Goal: Task Accomplishment & Management: Use online tool/utility

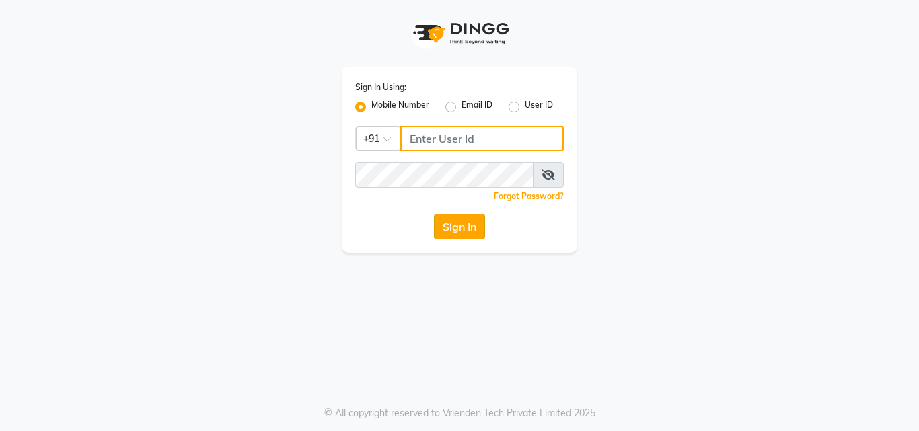
type input "8878248646"
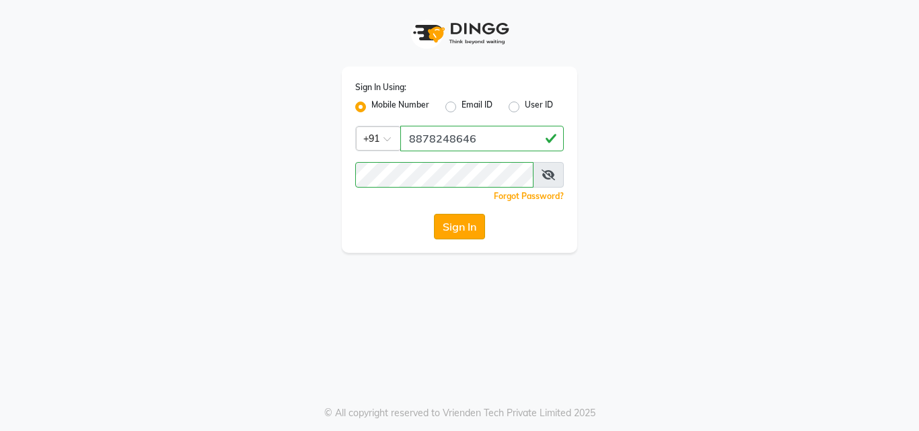
click at [458, 219] on button "Sign In" at bounding box center [459, 227] width 51 height 26
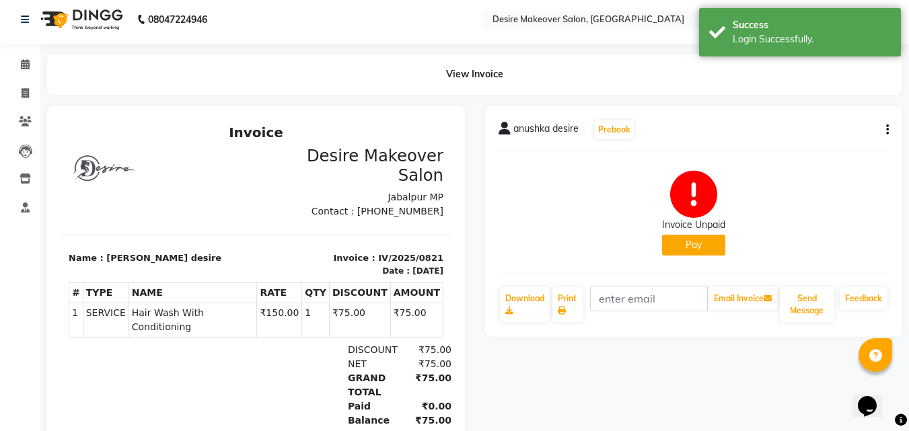
scroll to position [5, 0]
click at [24, 57] on span at bounding box center [25, 64] width 24 height 15
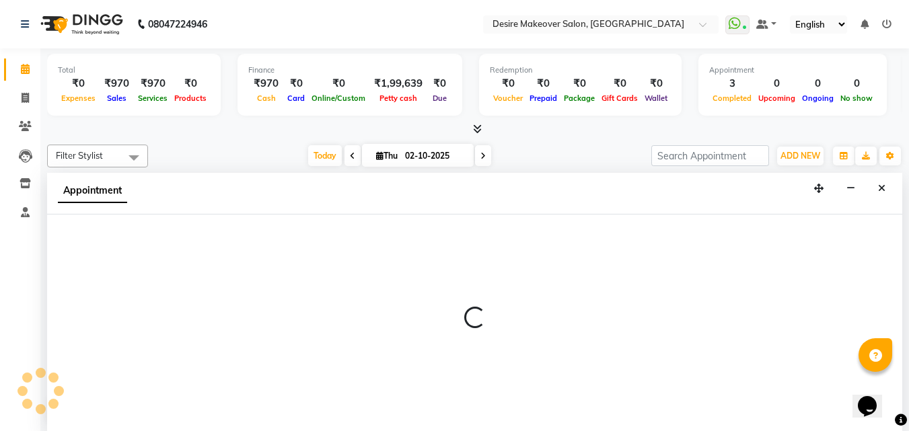
scroll to position [1, 0]
select select "60084"
select select "690"
select select "tentative"
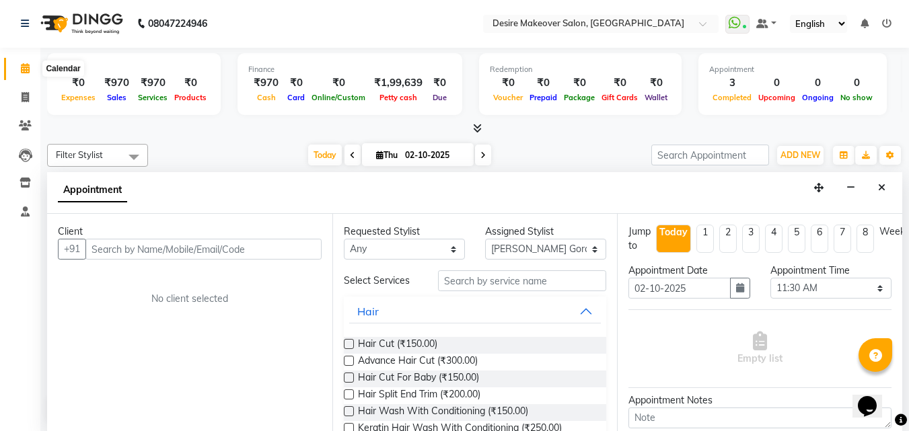
click at [17, 70] on span at bounding box center [25, 68] width 24 height 15
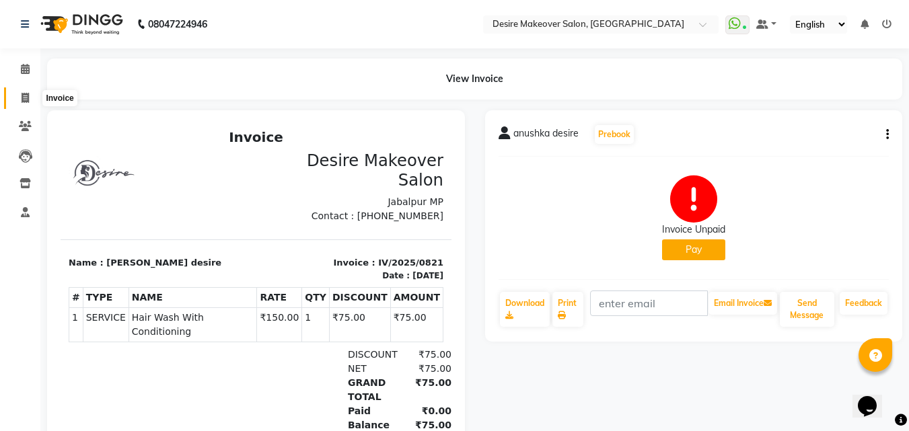
click at [32, 92] on span at bounding box center [25, 98] width 24 height 15
select select "service"
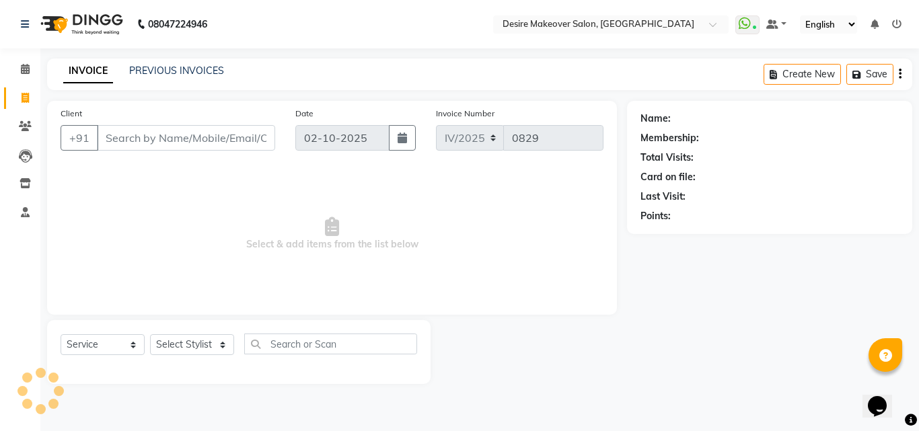
click at [32, 92] on span at bounding box center [25, 98] width 24 height 15
select select "service"
select select "6198"
type input "0829"
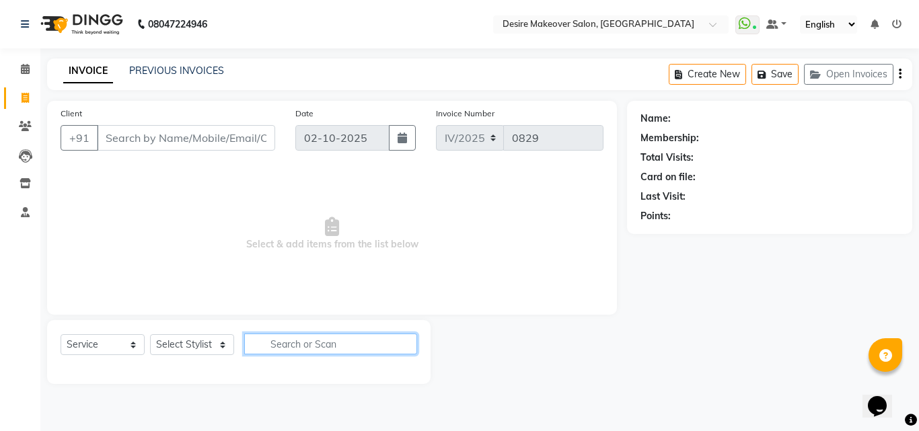
click at [271, 340] on input "text" at bounding box center [330, 344] width 173 height 21
type input "b"
type input "full bo"
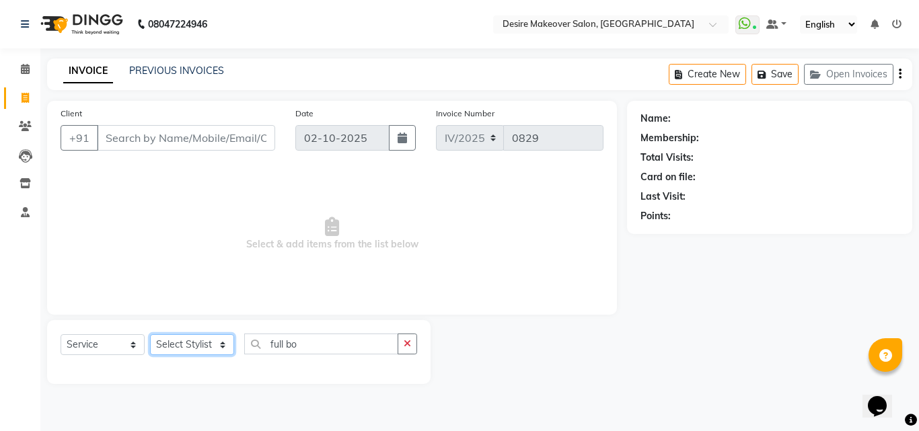
click at [217, 346] on select "Select Stylist akansha Anushaka Gorakhpur [PERSON_NAME] [PERSON_NAME] [PERSON_N…" at bounding box center [192, 344] width 84 height 21
select select "58066"
click at [150, 334] on select "Select Stylist akansha Anushaka Gorakhpur [PERSON_NAME] [PERSON_NAME] [PERSON_N…" at bounding box center [192, 344] width 84 height 21
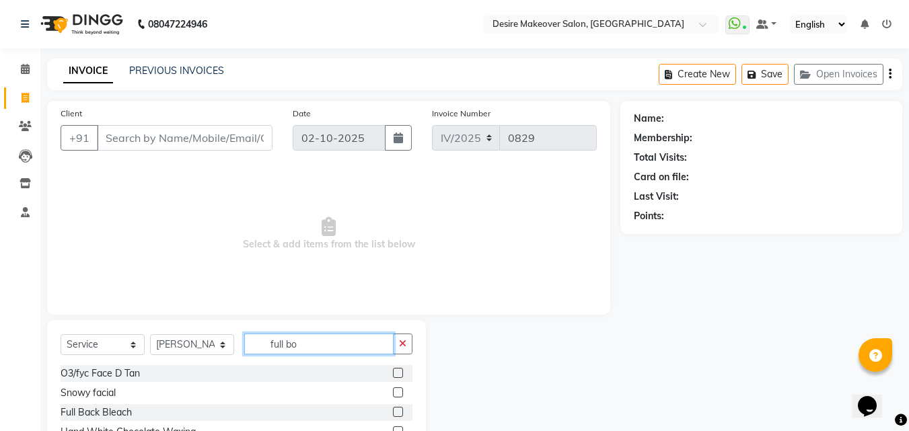
click at [305, 348] on input "full bo" at bounding box center [318, 344] width 149 height 21
type input "full body"
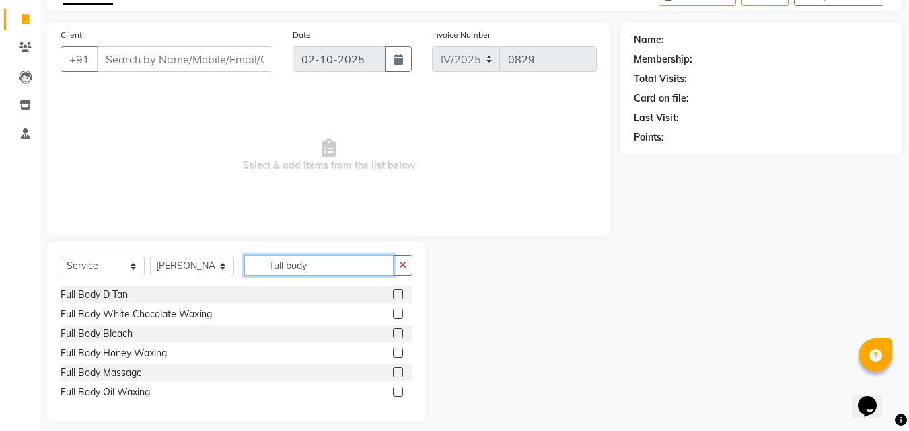
scroll to position [79, 0]
click at [522, 389] on div at bounding box center [523, 331] width 194 height 181
click at [22, 40] on span at bounding box center [25, 47] width 24 height 15
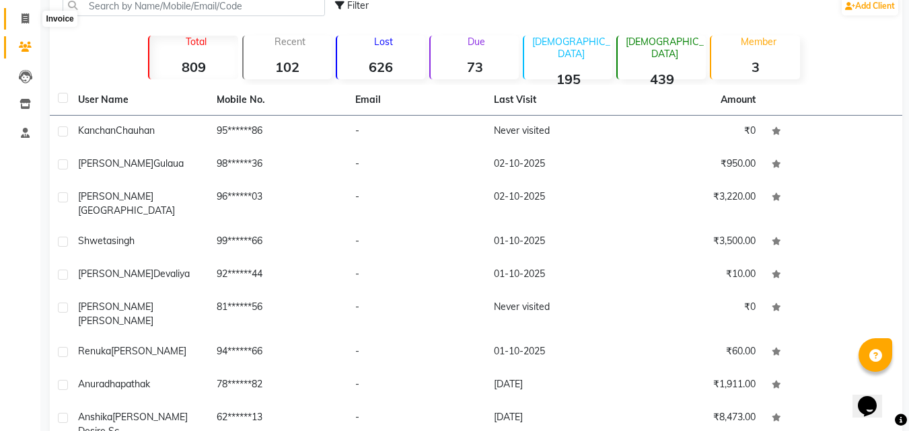
click at [24, 20] on icon at bounding box center [25, 18] width 7 height 10
select select "service"
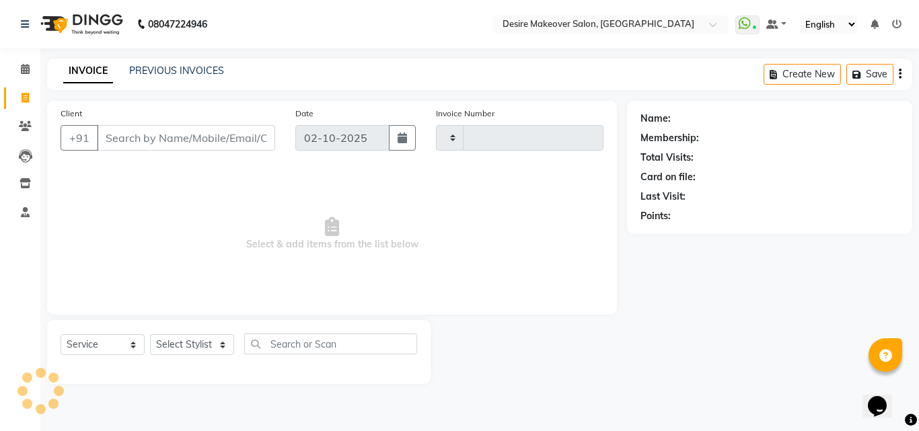
type input "0829"
select select "6198"
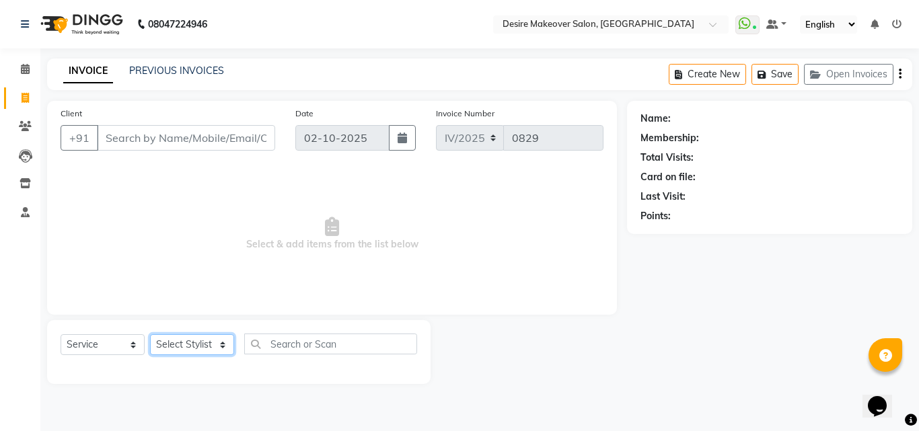
click at [222, 346] on select "Select Stylist akansha Anushaka Gorakhpur [PERSON_NAME] [PERSON_NAME] [PERSON_N…" at bounding box center [192, 344] width 84 height 21
select select "61699"
click at [150, 334] on select "Select Stylist akansha Anushaka Gorakhpur [PERSON_NAME] [PERSON_NAME] [PERSON_N…" at bounding box center [192, 344] width 84 height 21
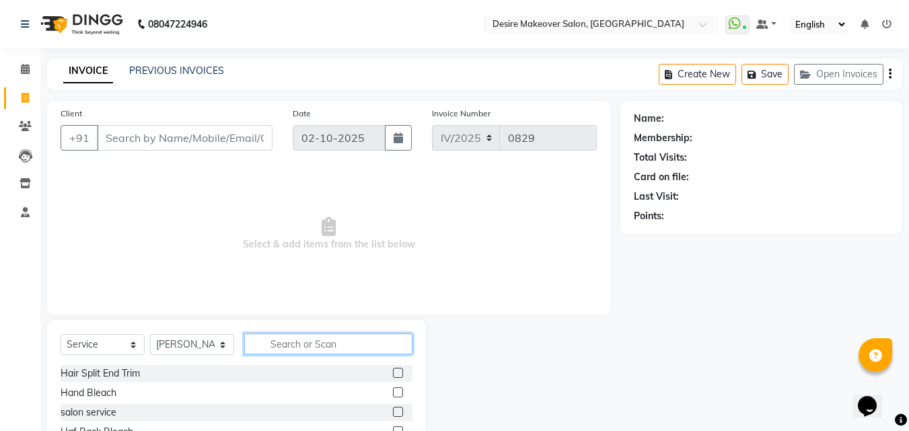
click at [310, 346] on input "text" at bounding box center [328, 344] width 168 height 21
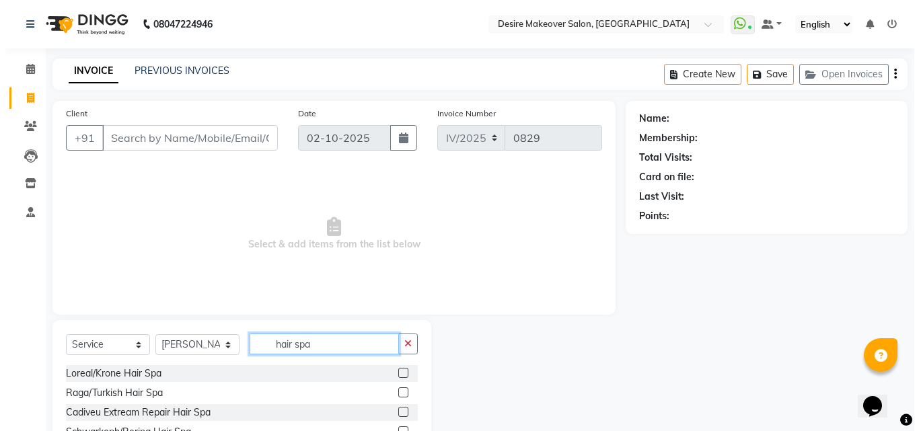
scroll to position [90, 0]
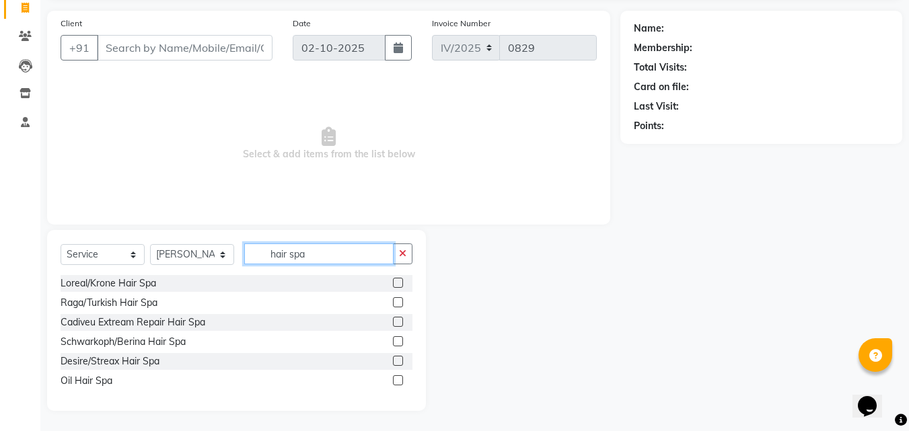
type input "hair spa"
click at [398, 283] on label at bounding box center [398, 283] width 10 height 10
click at [398, 283] on input "checkbox" at bounding box center [397, 283] width 9 height 9
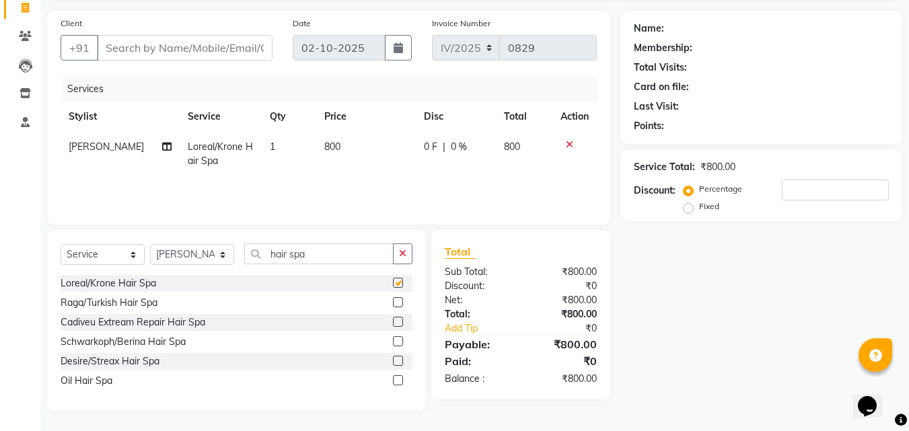
checkbox input "false"
click at [339, 141] on td "800" at bounding box center [366, 154] width 100 height 44
select select "61699"
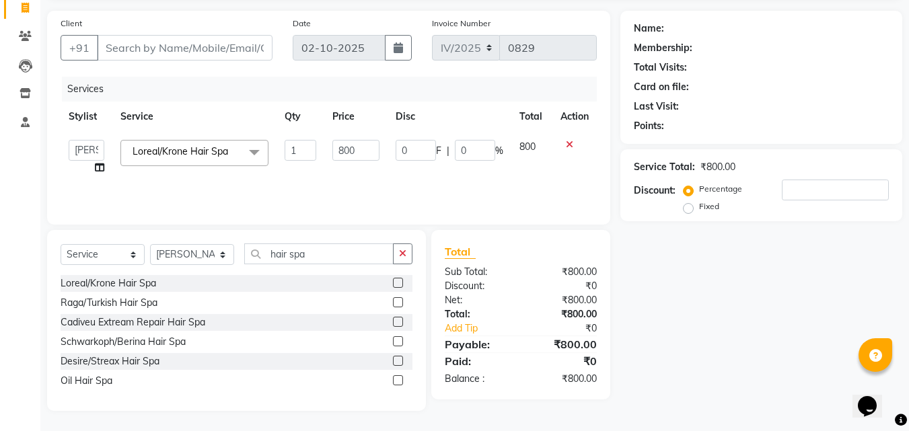
click at [570, 145] on icon at bounding box center [569, 144] width 7 height 9
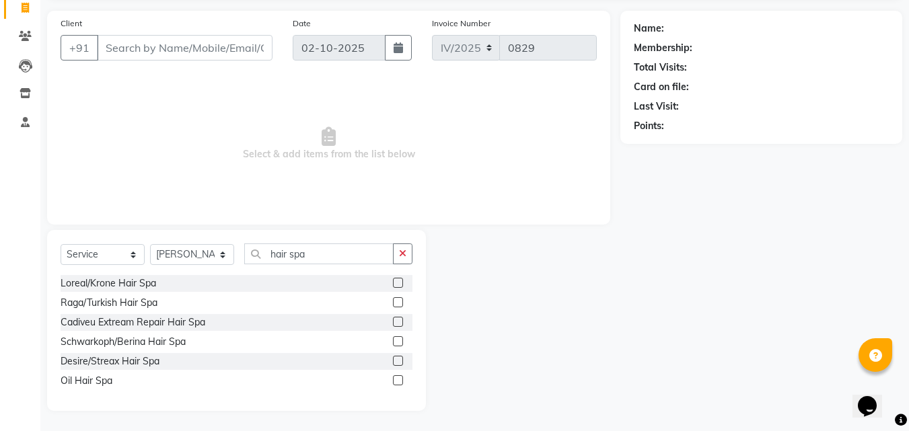
click at [396, 320] on label at bounding box center [398, 322] width 10 height 10
click at [396, 320] on input "checkbox" at bounding box center [397, 322] width 9 height 9
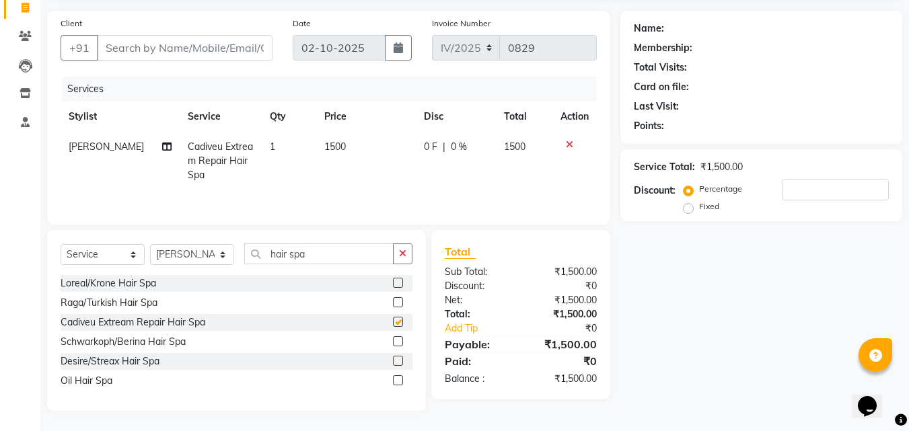
checkbox input "false"
click at [344, 140] on td "1500" at bounding box center [366, 161] width 100 height 59
select select "61699"
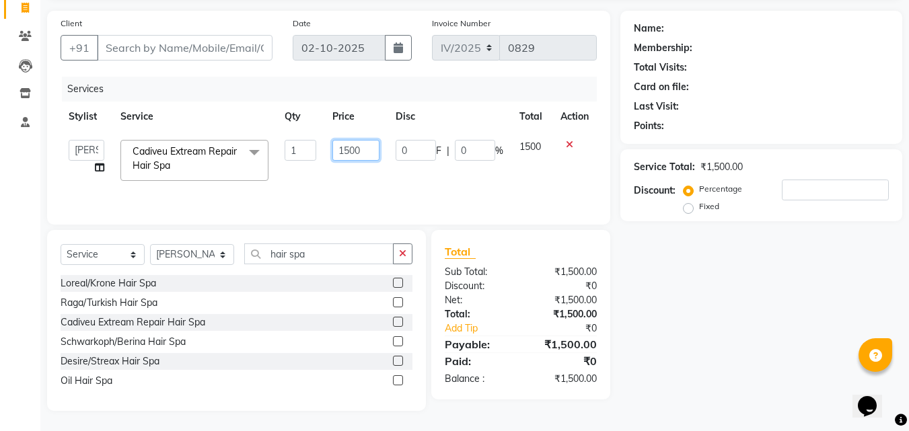
click at [363, 146] on input "1500" at bounding box center [355, 150] width 46 height 21
type input "1"
type input "2000"
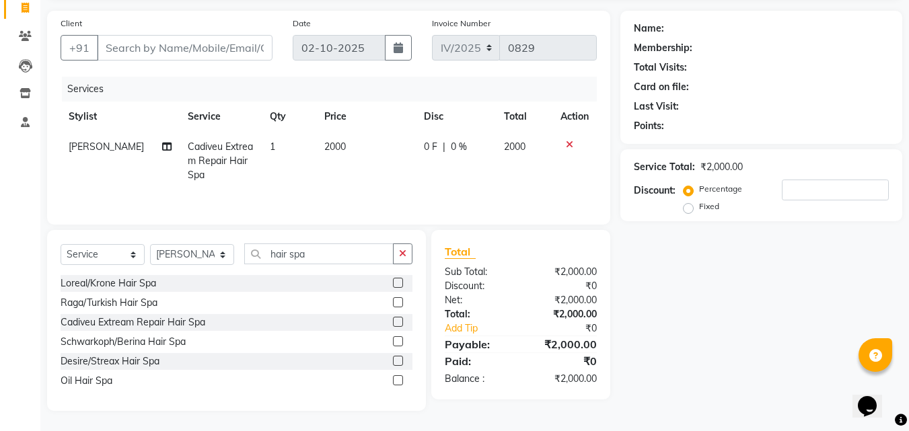
click at [436, 174] on td "0 F | 0 %" at bounding box center [456, 161] width 80 height 59
select select "61699"
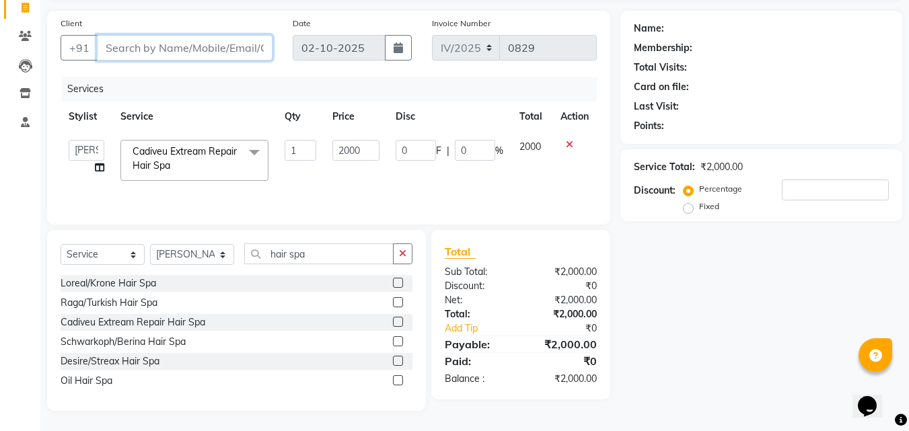
click at [179, 46] on input "Client" at bounding box center [185, 48] width 176 height 26
type input "9"
type input "0"
type input "9179922573"
click at [225, 43] on span "Add Client" at bounding box center [237, 47] width 53 height 13
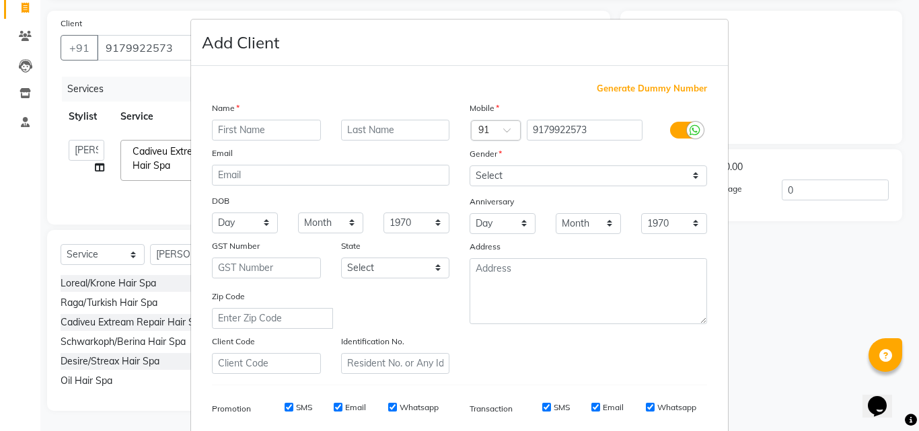
click at [230, 135] on input "text" at bounding box center [266, 130] width 109 height 21
type input "[PERSON_NAME]"
click at [262, 222] on select "Day 01 02 03 04 05 06 07 08 09 10 11 12 13 14 15 16 17 18 19 20 21 22 23 24 25 …" at bounding box center [245, 223] width 66 height 21
select select "04"
click at [212, 213] on select "Day 01 02 03 04 05 06 07 08 09 10 11 12 13 14 15 16 17 18 19 20 21 22 23 24 25 …" at bounding box center [245, 223] width 66 height 21
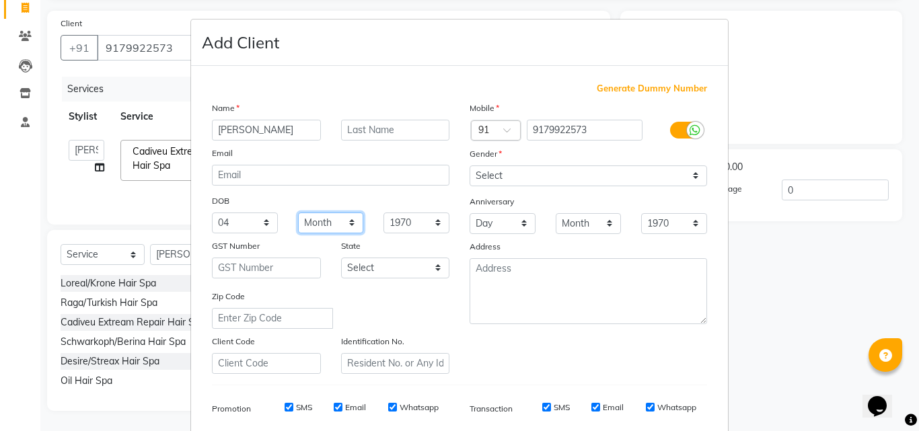
click at [342, 223] on select "Month January February March April May June July August September October Novem…" at bounding box center [331, 223] width 66 height 21
select select "10"
click at [298, 213] on select "Month January February March April May June July August September October Novem…" at bounding box center [331, 223] width 66 height 21
click at [431, 225] on select "1940 1941 1942 1943 1944 1945 1946 1947 1948 1949 1950 1951 1952 1953 1954 1955…" at bounding box center [416, 223] width 66 height 21
select select "1999"
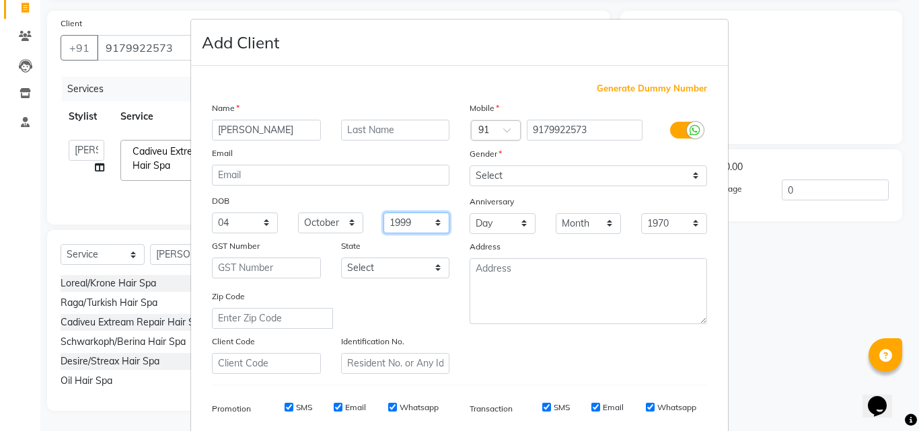
click at [383, 213] on select "1940 1941 1942 1943 1944 1945 1946 1947 1948 1949 1950 1951 1952 1953 1954 1955…" at bounding box center [416, 223] width 66 height 21
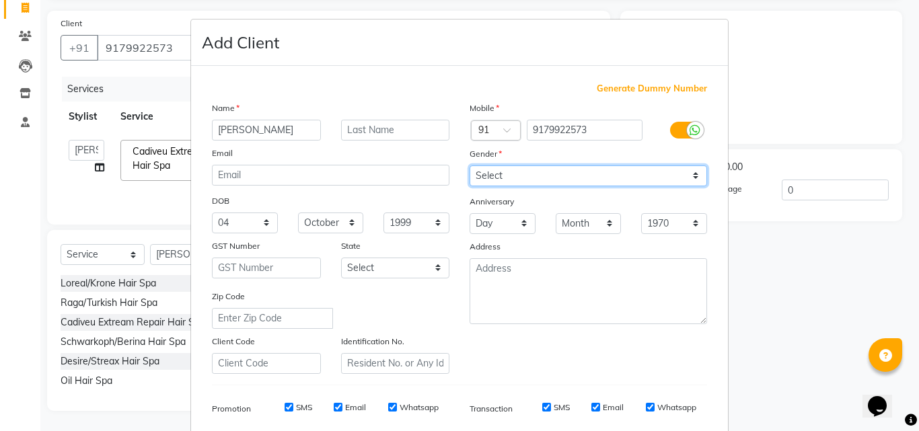
click at [487, 176] on select "Select [DEMOGRAPHIC_DATA] [DEMOGRAPHIC_DATA] Other Prefer Not To Say" at bounding box center [588, 175] width 237 height 21
select select "[DEMOGRAPHIC_DATA]"
click at [470, 165] on select "Select [DEMOGRAPHIC_DATA] [DEMOGRAPHIC_DATA] Other Prefer Not To Say" at bounding box center [588, 175] width 237 height 21
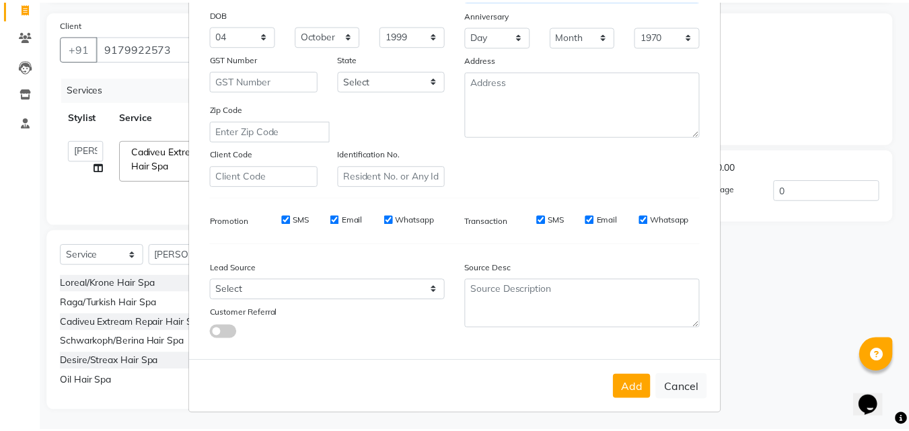
scroll to position [190, 0]
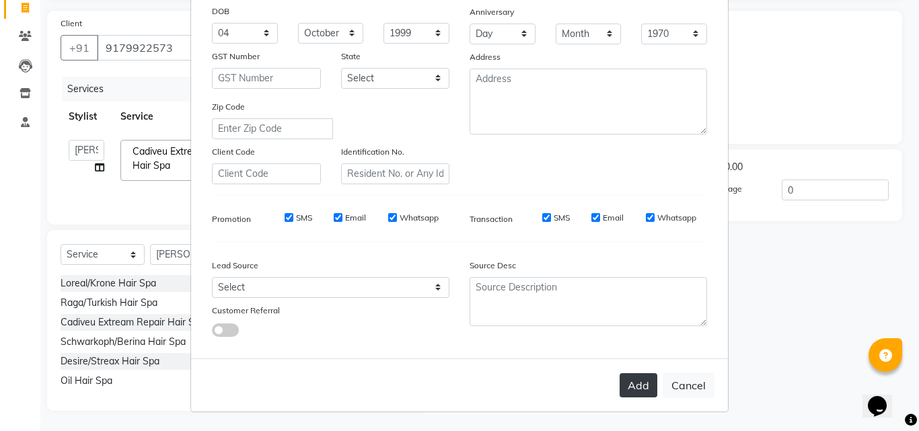
click at [633, 380] on button "Add" at bounding box center [639, 385] width 38 height 24
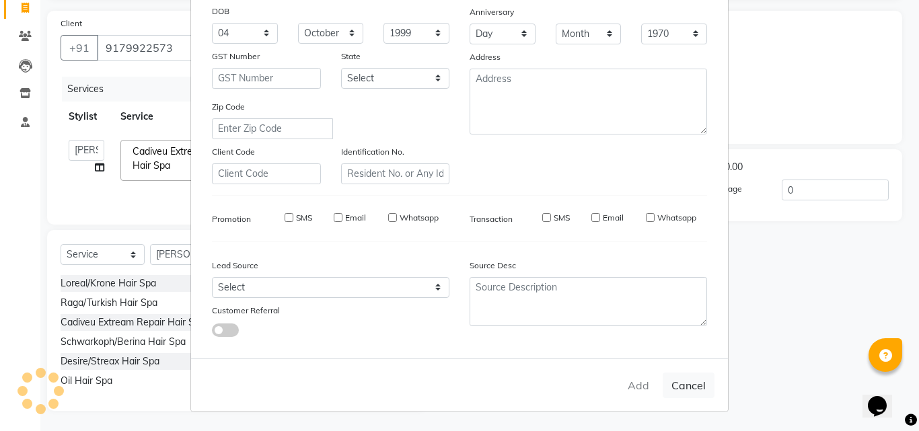
type input "91******73"
select select
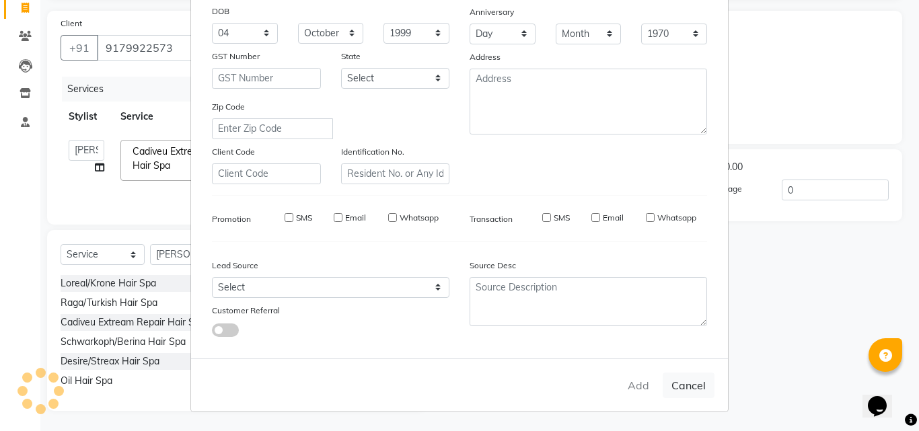
select select
checkbox input "false"
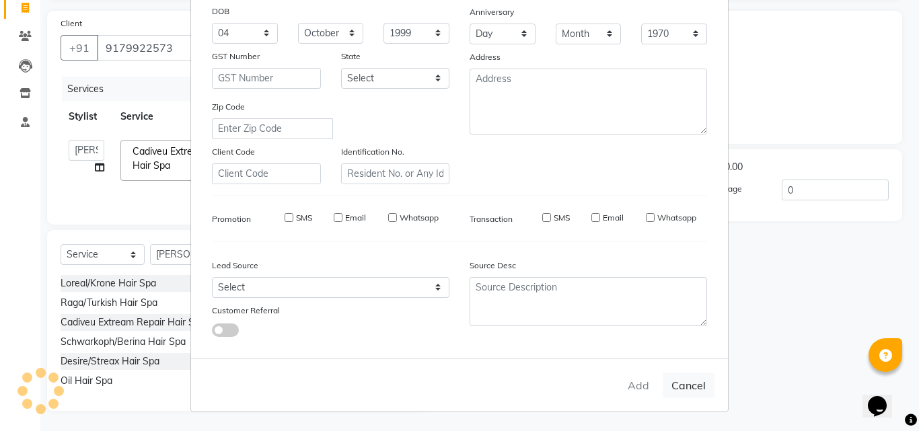
checkbox input "false"
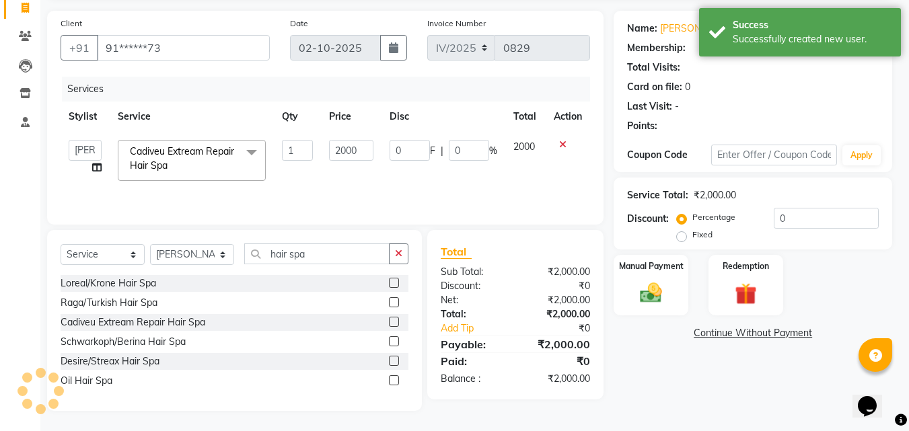
select select "1: Object"
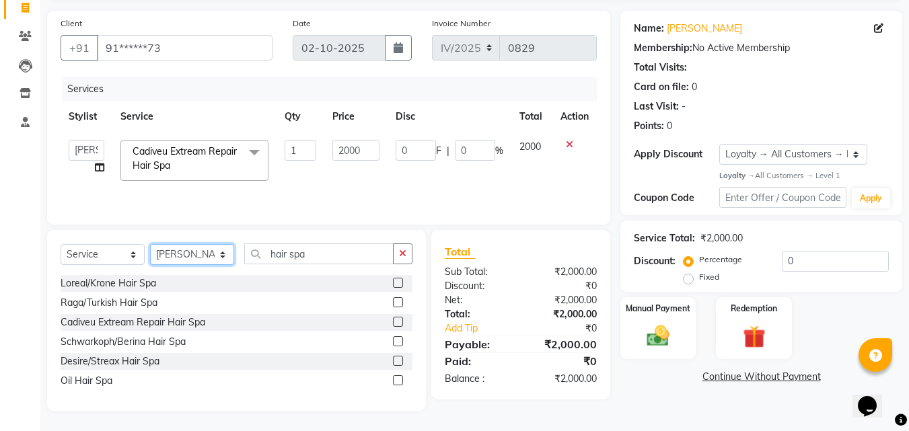
click at [216, 254] on select "Select Stylist akansha Anushaka Gorakhpur [PERSON_NAME] [PERSON_NAME] [PERSON_N…" at bounding box center [192, 254] width 84 height 21
select select "46879"
click at [150, 256] on select "Select Stylist akansha Anushaka Gorakhpur [PERSON_NAME] [PERSON_NAME] [PERSON_N…" at bounding box center [192, 254] width 84 height 21
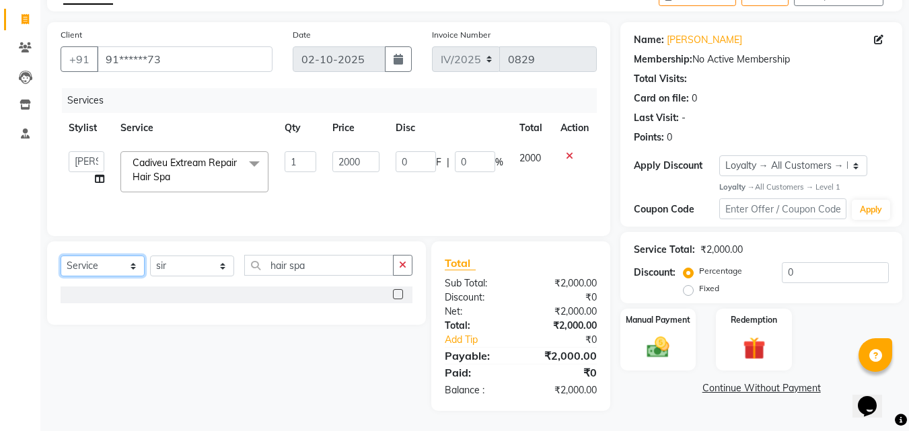
click at [136, 264] on select "Select Service Product Membership Package Voucher Prepaid Gift Card" at bounding box center [103, 266] width 84 height 21
select select "V"
click at [61, 256] on select "Select Service Product Membership Package Voucher Prepaid Gift Card" at bounding box center [103, 266] width 84 height 21
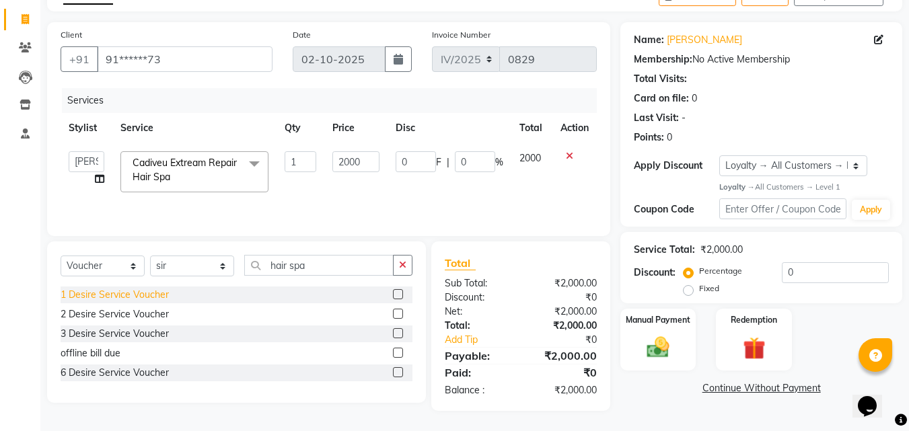
click at [148, 295] on div "1 Desire Service Voucher" at bounding box center [115, 295] width 108 height 14
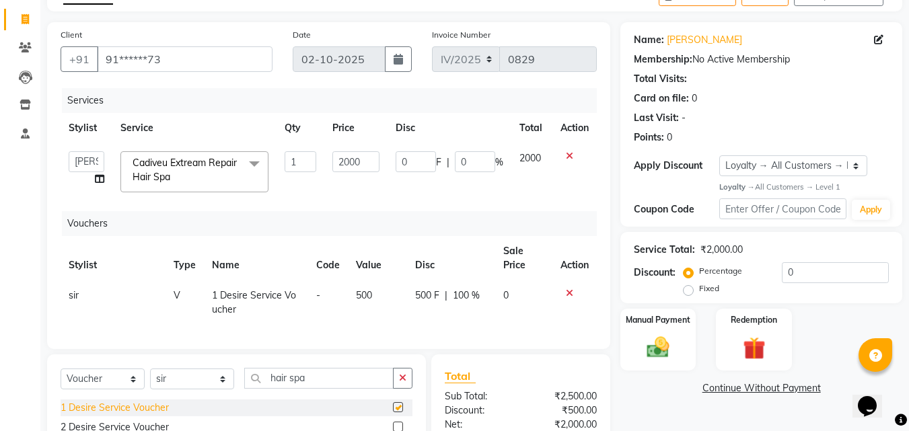
checkbox input "false"
click at [371, 289] on span "500" at bounding box center [364, 295] width 16 height 12
select select "46879"
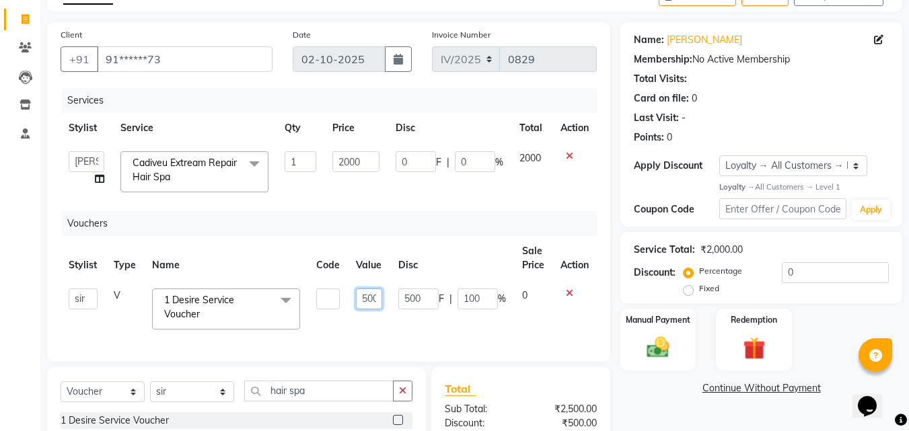
click at [375, 297] on input "500" at bounding box center [369, 299] width 26 height 21
type input "0"
click at [371, 299] on input "0" at bounding box center [369, 299] width 26 height 21
type input "200"
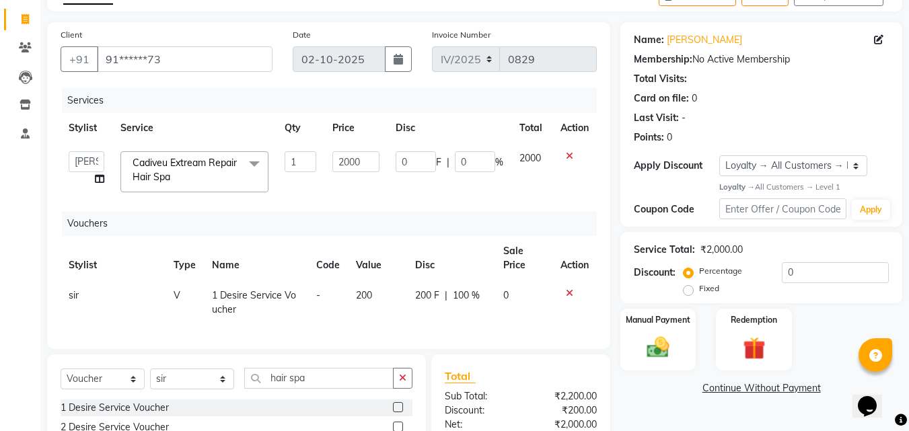
click at [507, 319] on tr "sir V 1 Desire Service Voucher - 200 200 F | 100 % 0" at bounding box center [329, 303] width 536 height 44
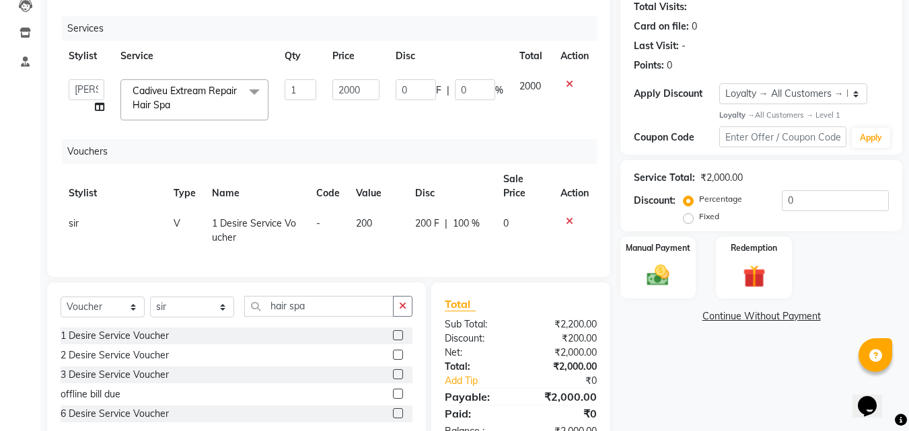
scroll to position [202, 0]
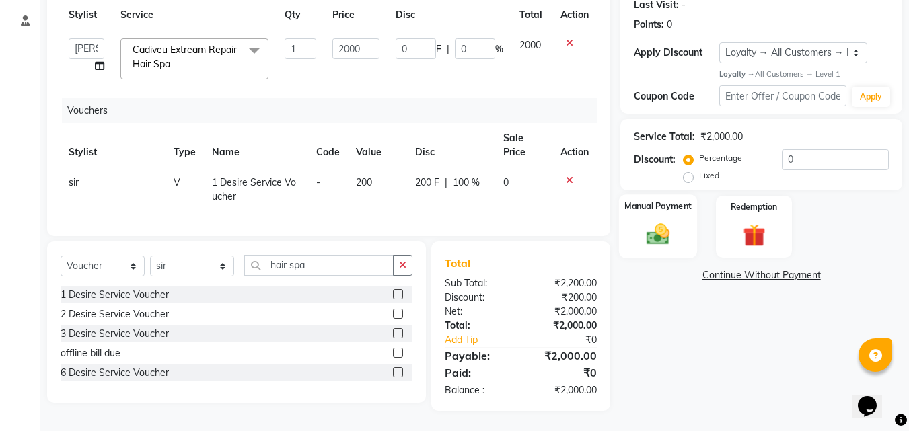
click at [655, 232] on img at bounding box center [658, 234] width 38 height 27
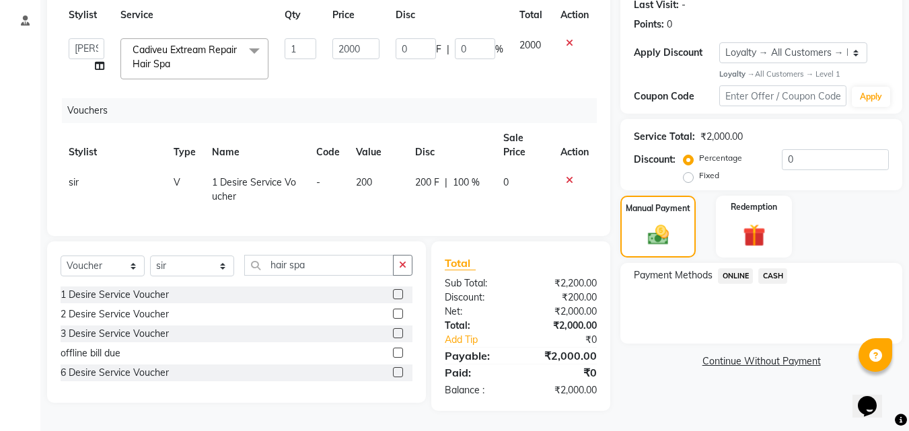
click at [735, 268] on span "ONLINE" at bounding box center [735, 275] width 35 height 15
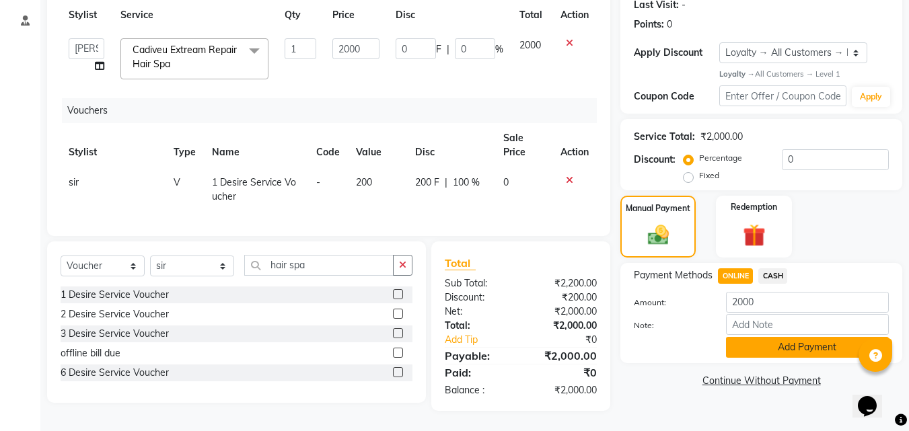
click at [755, 337] on button "Add Payment" at bounding box center [807, 347] width 163 height 21
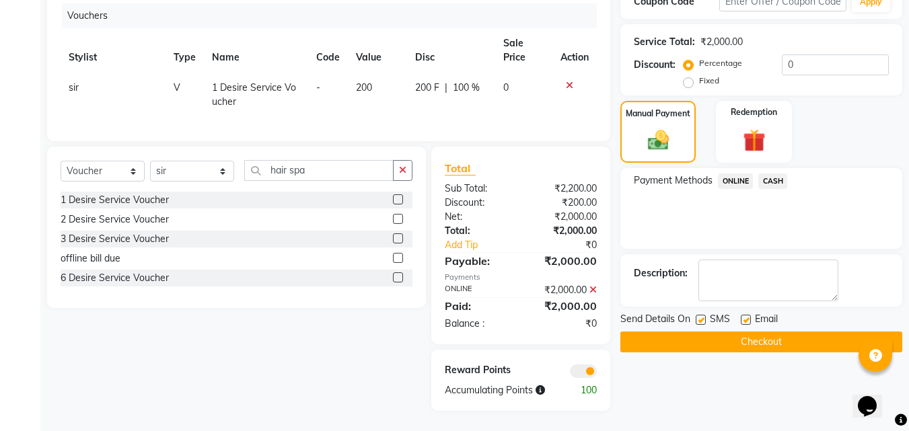
scroll to position [297, 0]
click at [753, 334] on button "Checkout" at bounding box center [761, 342] width 282 height 21
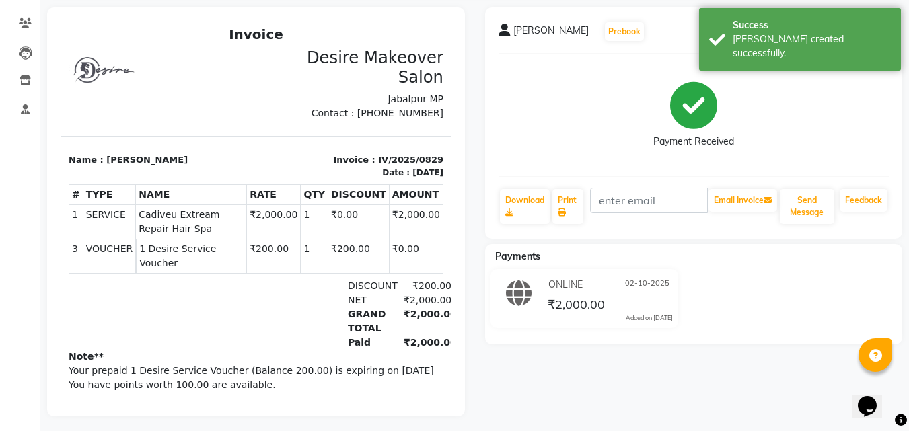
scroll to position [118, 0]
